Goal: Find specific page/section: Find specific page/section

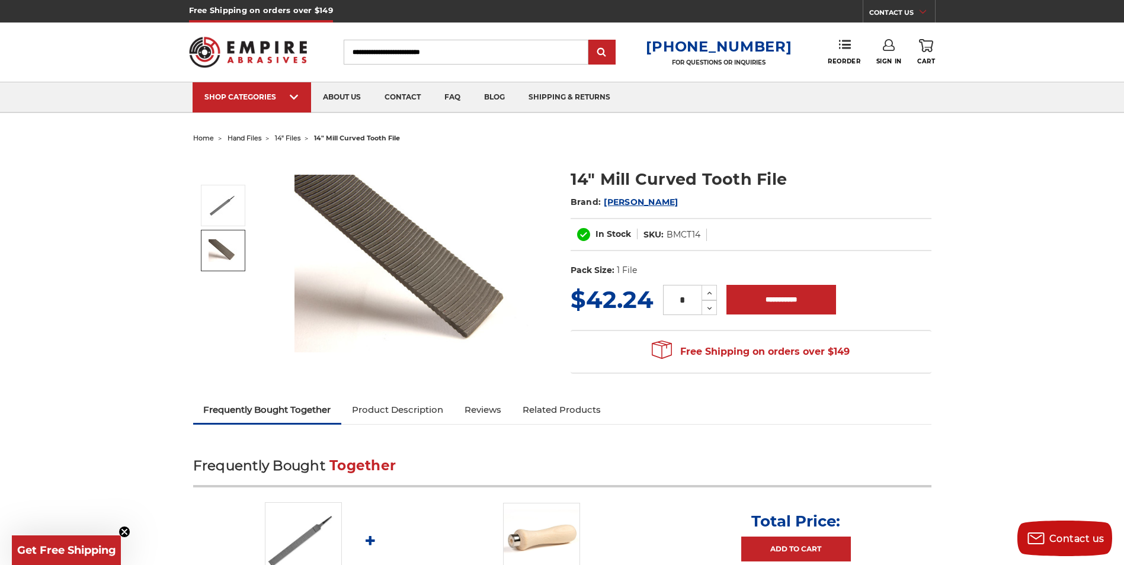
click at [254, 139] on span "hand files" at bounding box center [245, 138] width 34 height 8
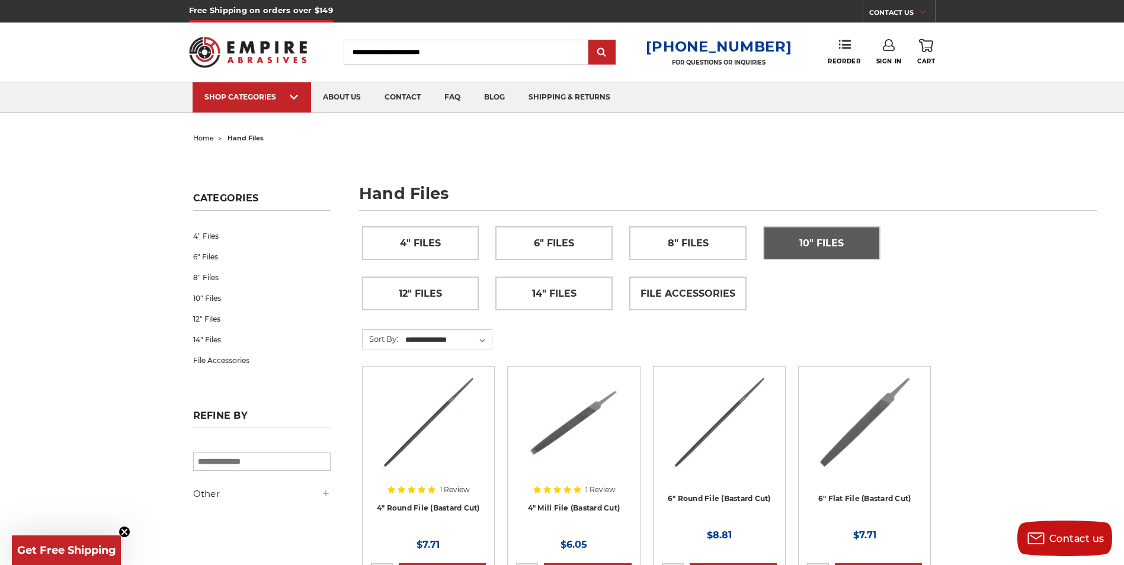
click at [836, 248] on span "10" Files" at bounding box center [821, 243] width 44 height 20
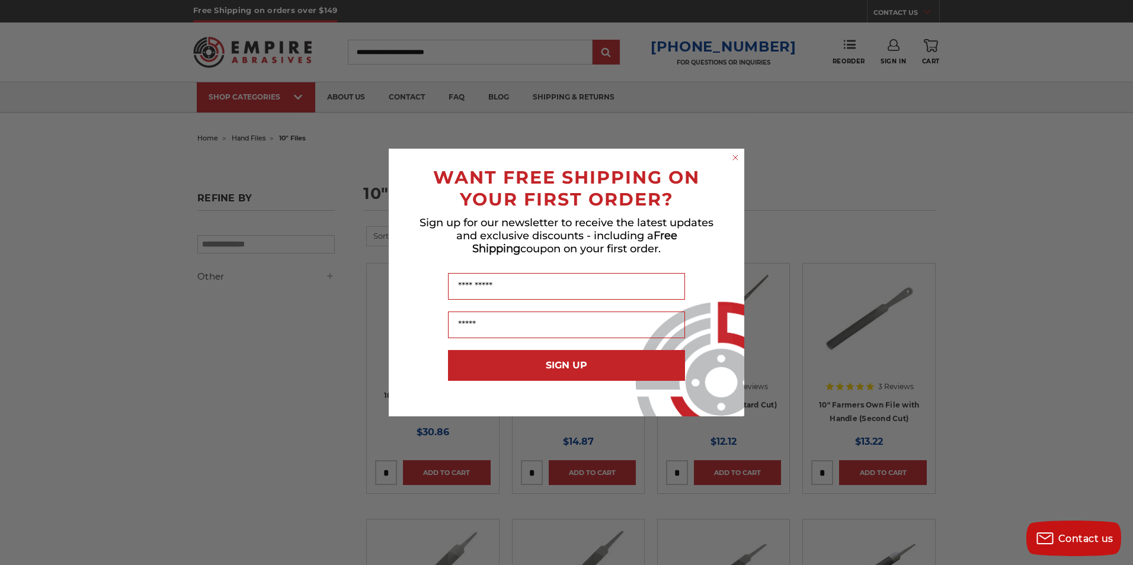
click at [734, 159] on circle "Close dialog" at bounding box center [735, 157] width 11 height 11
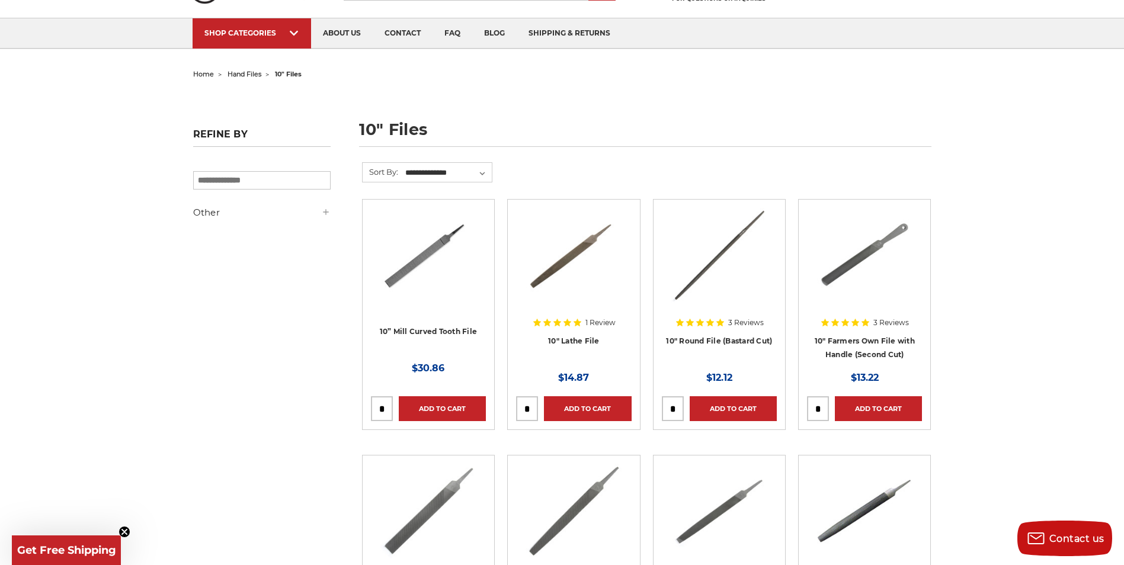
scroll to position [59, 0]
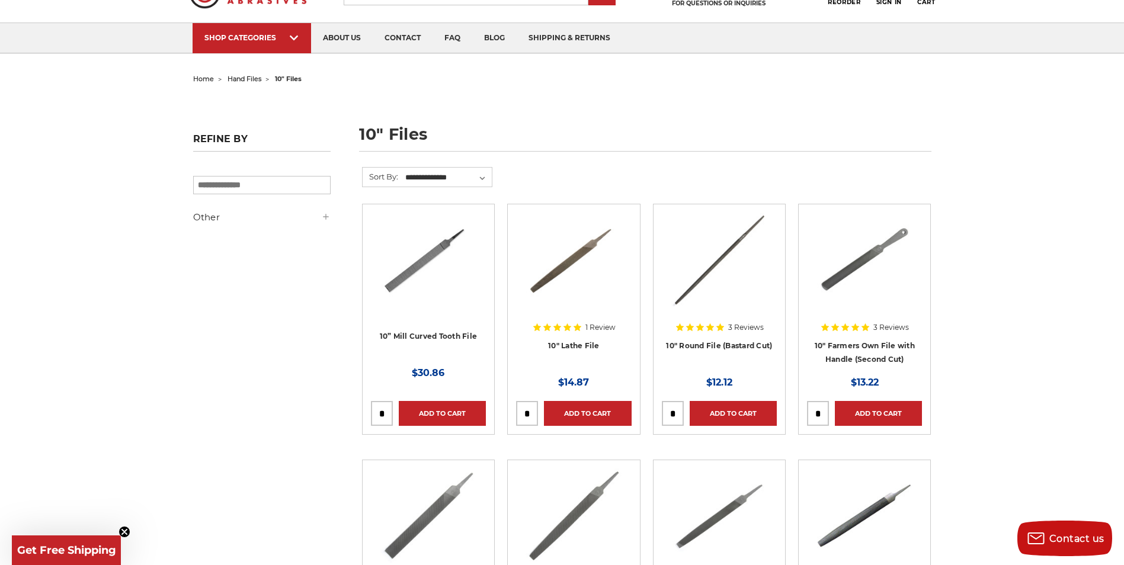
click at [249, 79] on span "hand files" at bounding box center [245, 79] width 34 height 8
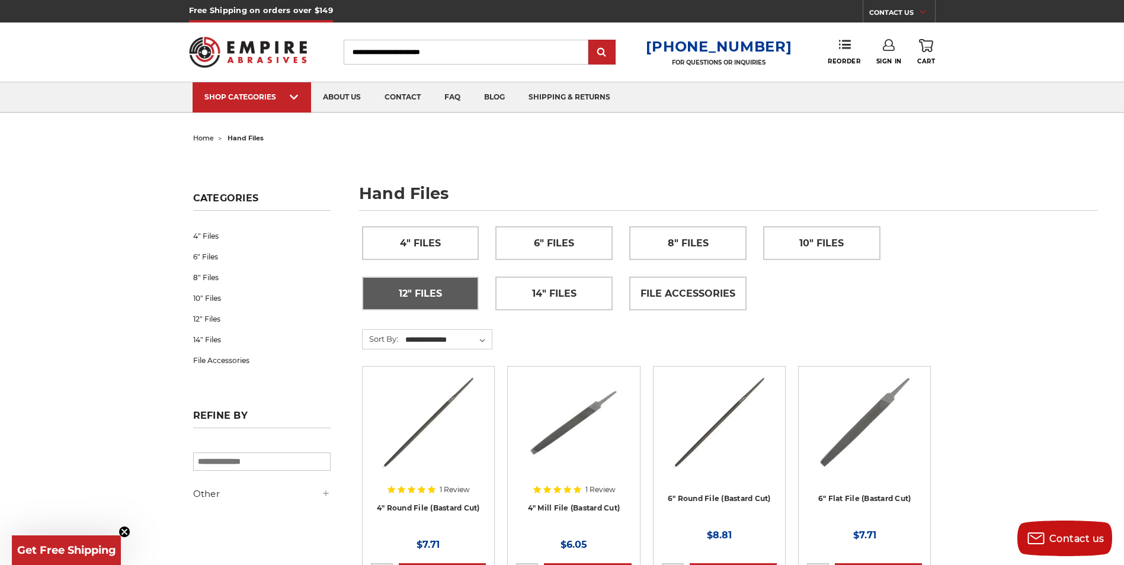
click at [432, 292] on span "12" Files" at bounding box center [420, 294] width 43 height 20
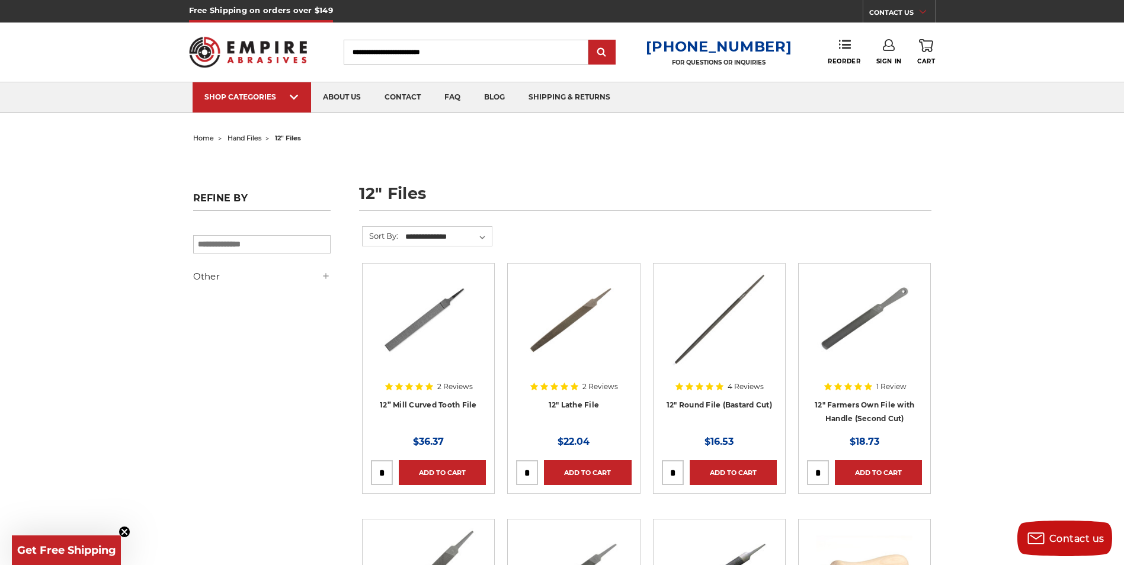
click at [250, 136] on span "hand files" at bounding box center [245, 138] width 34 height 8
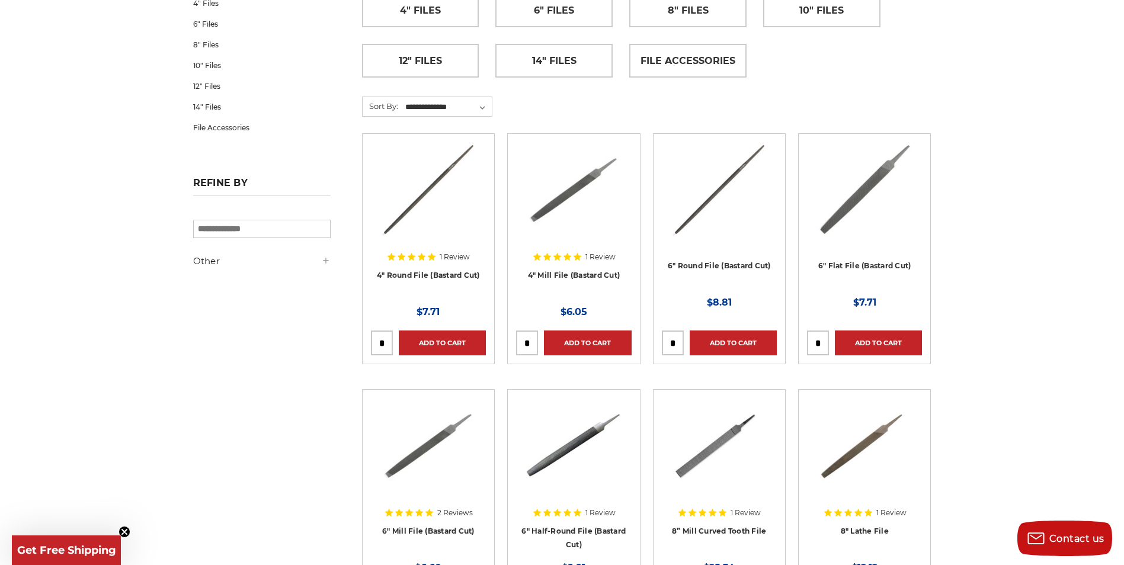
scroll to position [237, 0]
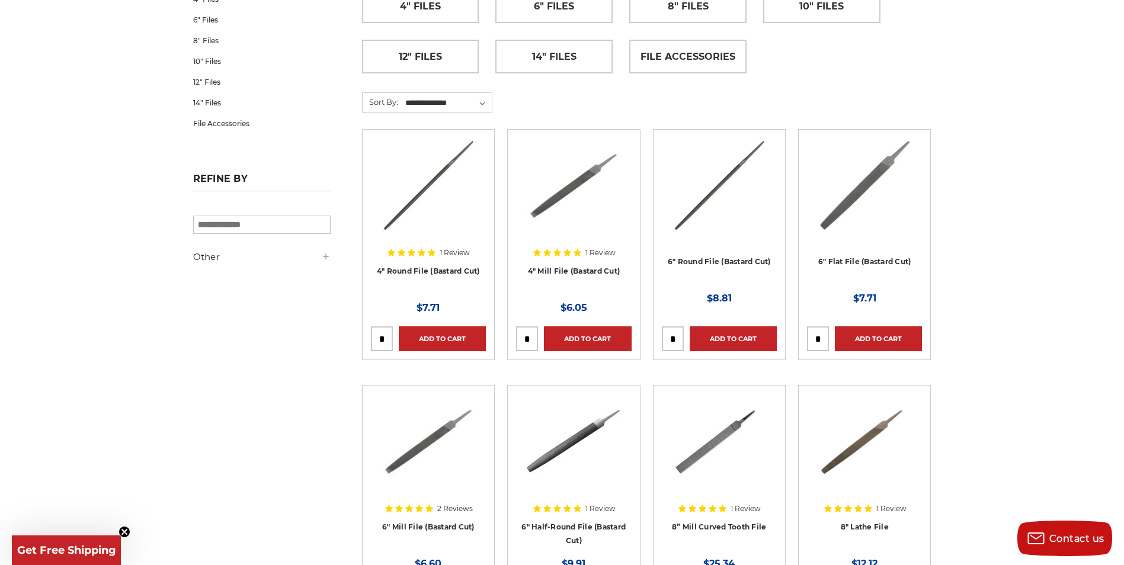
click at [300, 260] on h5 "Other" at bounding box center [261, 257] width 137 height 14
